Goal: Check status

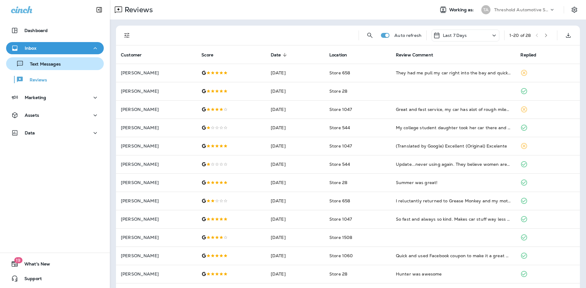
click at [39, 65] on p "Text Messages" at bounding box center [42, 65] width 37 height 6
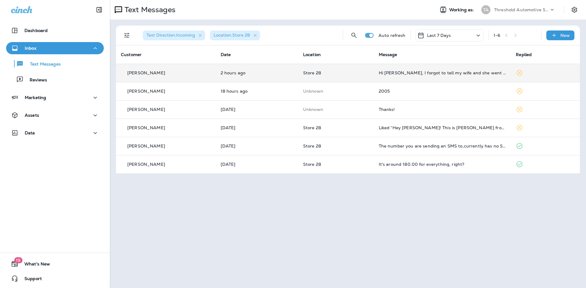
click at [371, 72] on td "Store 28" at bounding box center [336, 73] width 76 height 18
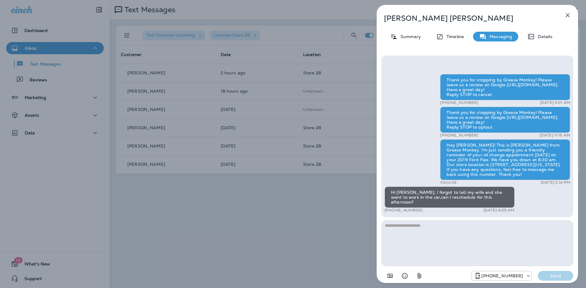
click at [569, 14] on icon "button" at bounding box center [568, 15] width 4 height 4
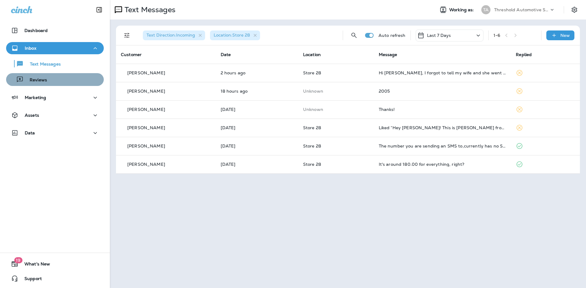
click at [64, 83] on div "Reviews" at bounding box center [55, 79] width 93 height 9
